Goal: Task Accomplishment & Management: Manage account settings

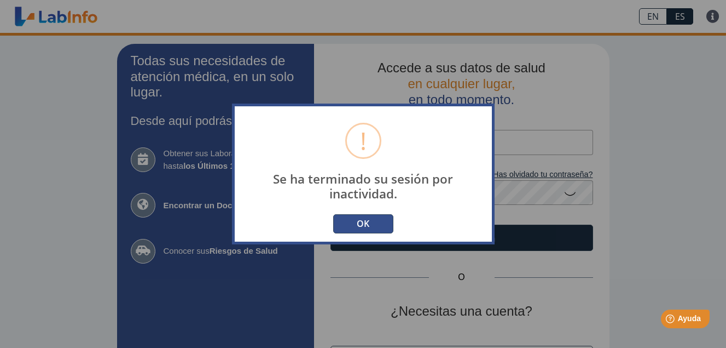
type input "[EMAIL_ADDRESS][DOMAIN_NAME]"
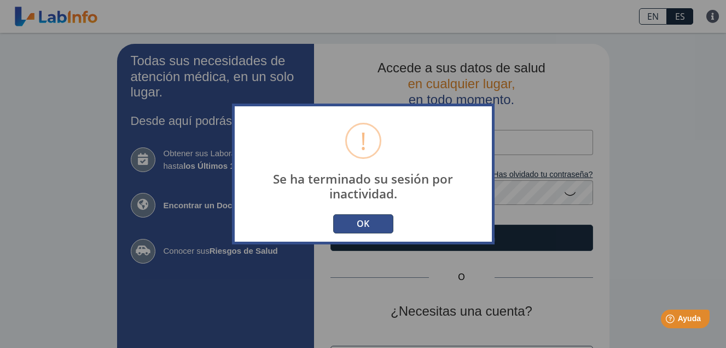
click at [401, 212] on div "! Se ha terminado su sesión por inactividad. × OK No cancel" at bounding box center [363, 173] width 263 height 141
drag, startPoint x: 401, startPoint y: 212, endPoint x: 378, endPoint y: 226, distance: 26.3
click at [379, 226] on button "OK" at bounding box center [363, 223] width 60 height 19
